Goal: Use online tool/utility

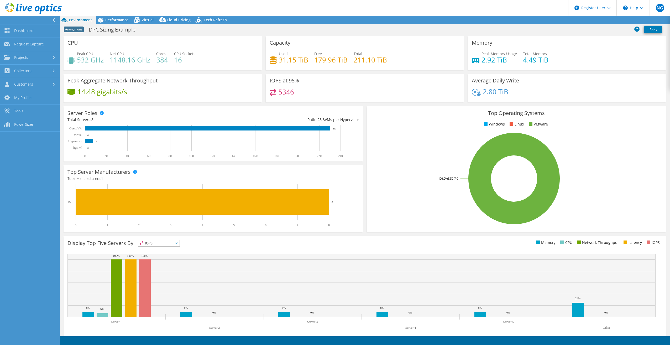
select select "USEast"
select select "USD"
click at [20, 29] on link "Dashboard" at bounding box center [30, 30] width 60 height 13
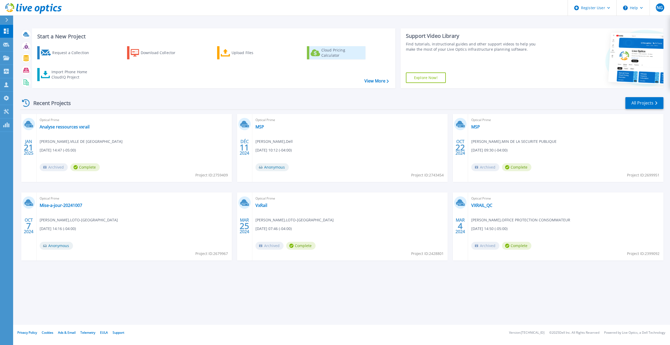
click at [339, 53] on div "Cloud Pricing Calculator" at bounding box center [343, 53] width 42 height 11
